Goal: Task Accomplishment & Management: Use online tool/utility

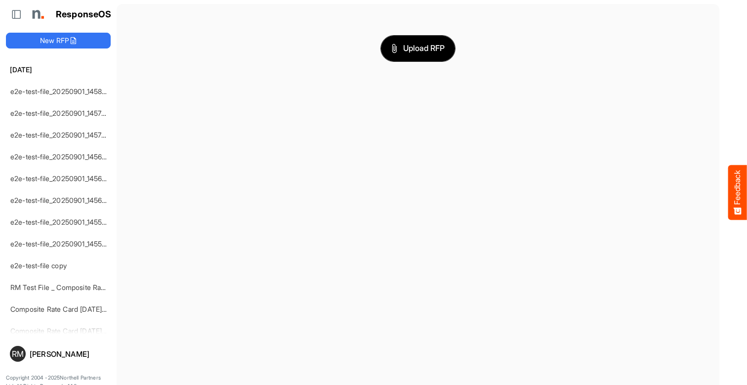
click at [418, 48] on span "Upload RFP" at bounding box center [417, 48] width 53 height 13
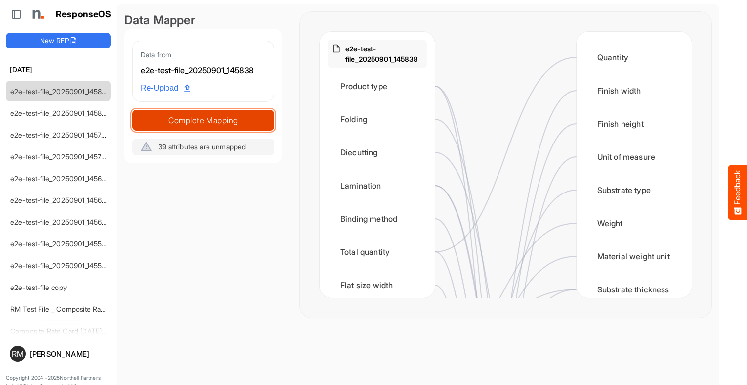
click at [203, 120] on span "Complete Mapping" at bounding box center [203, 120] width 141 height 14
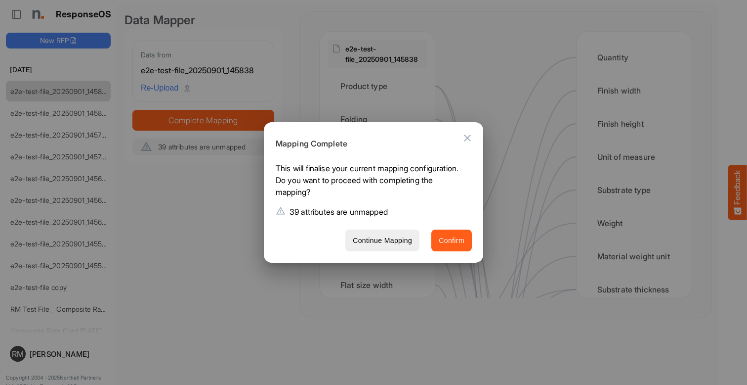
click at [452, 240] on span "Confirm" at bounding box center [452, 240] width 26 height 12
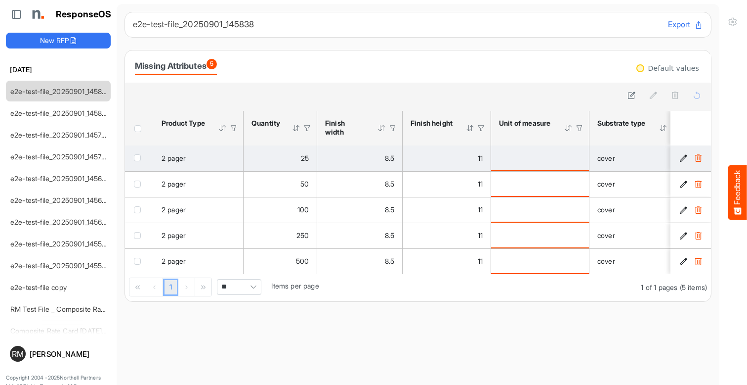
click at [684, 158] on icon "9eb82974-5ef1-4950-927e-92d6073c53da is template cell Column Header" at bounding box center [684, 158] width 8 height 8
